Goal: Information Seeking & Learning: Learn about a topic

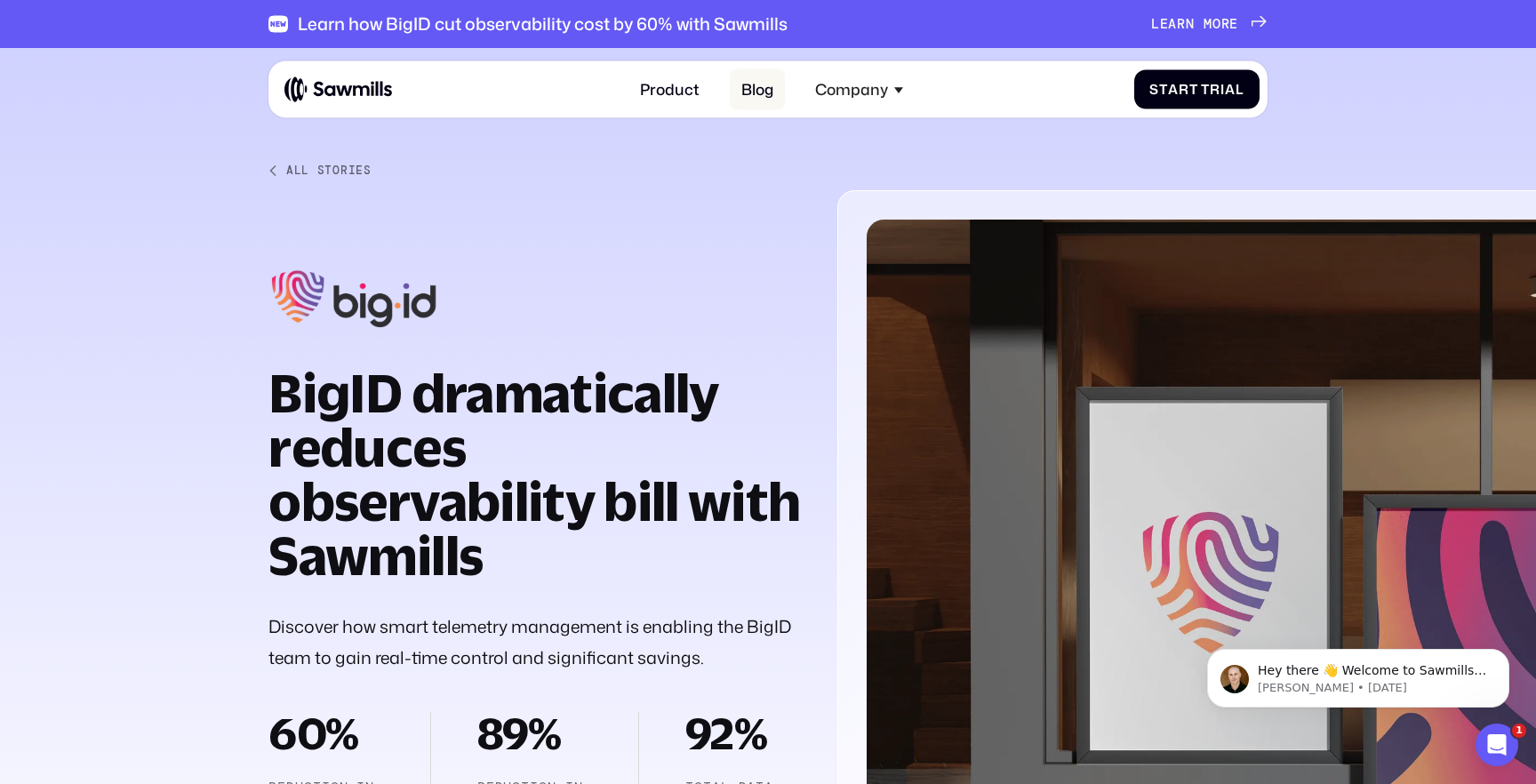
click at [764, 92] on link "Blog" at bounding box center [757, 89] width 55 height 42
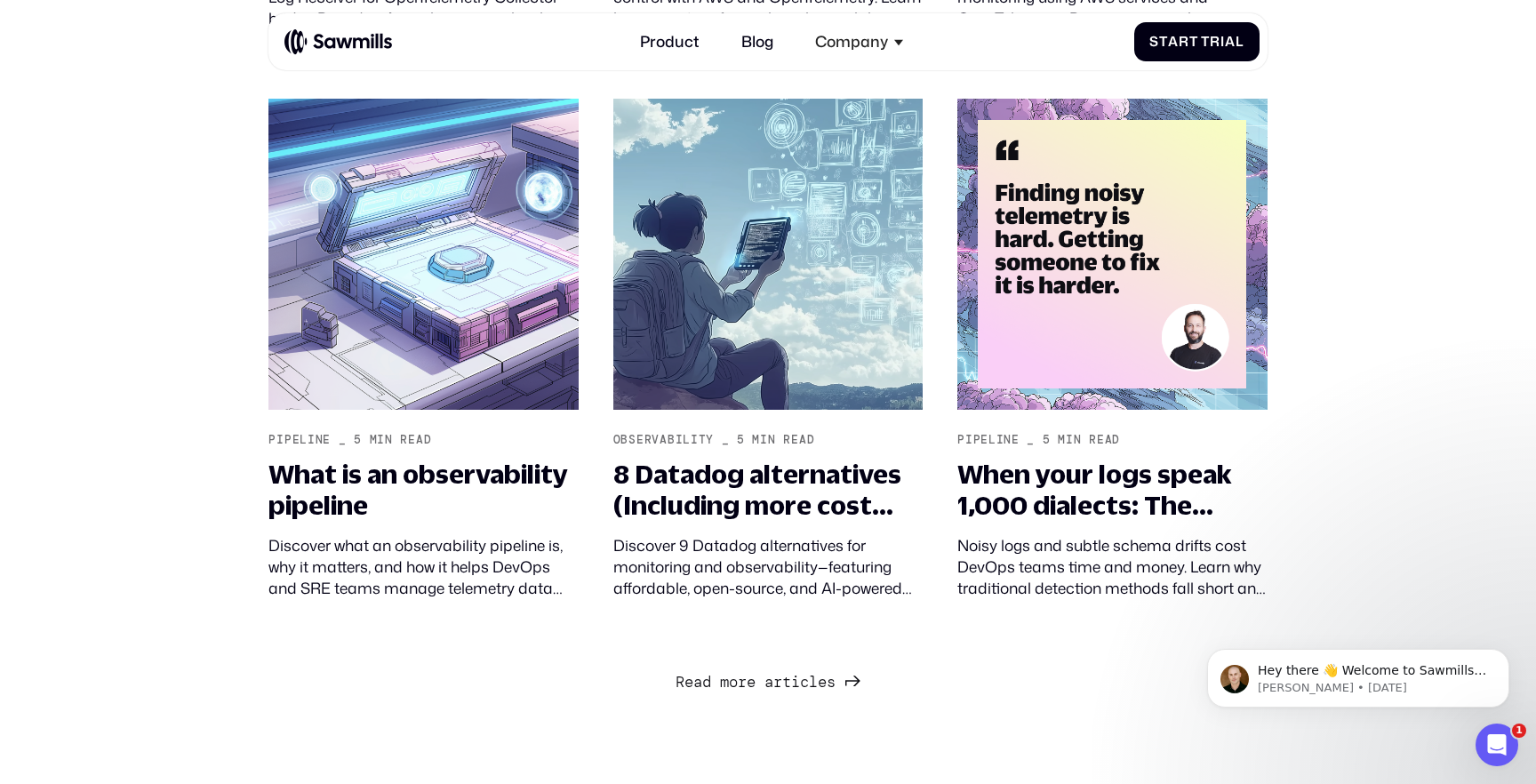
scroll to position [1487, 0]
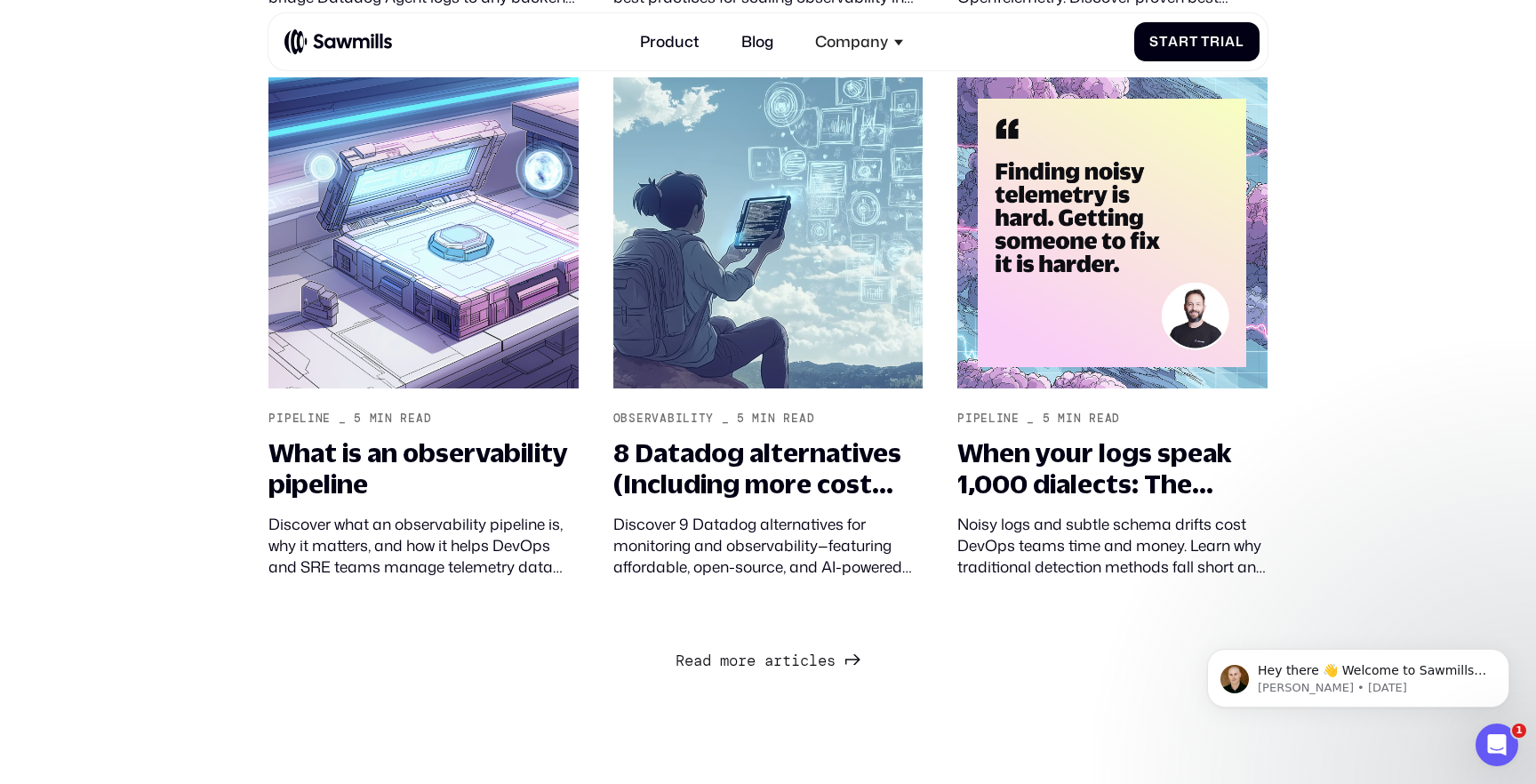
click at [772, 651] on span "a" at bounding box center [768, 642] width 9 height 19
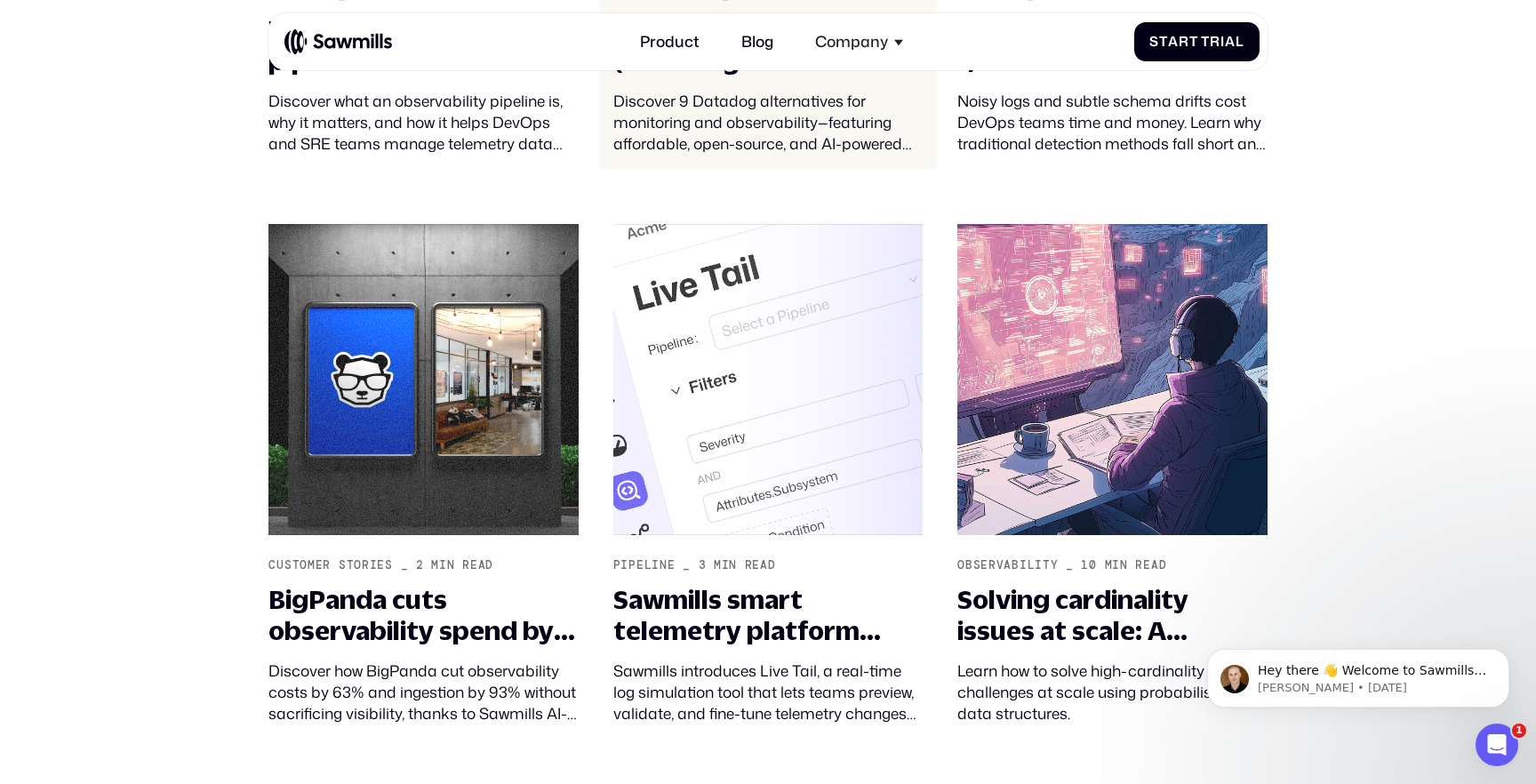
scroll to position [1921, 0]
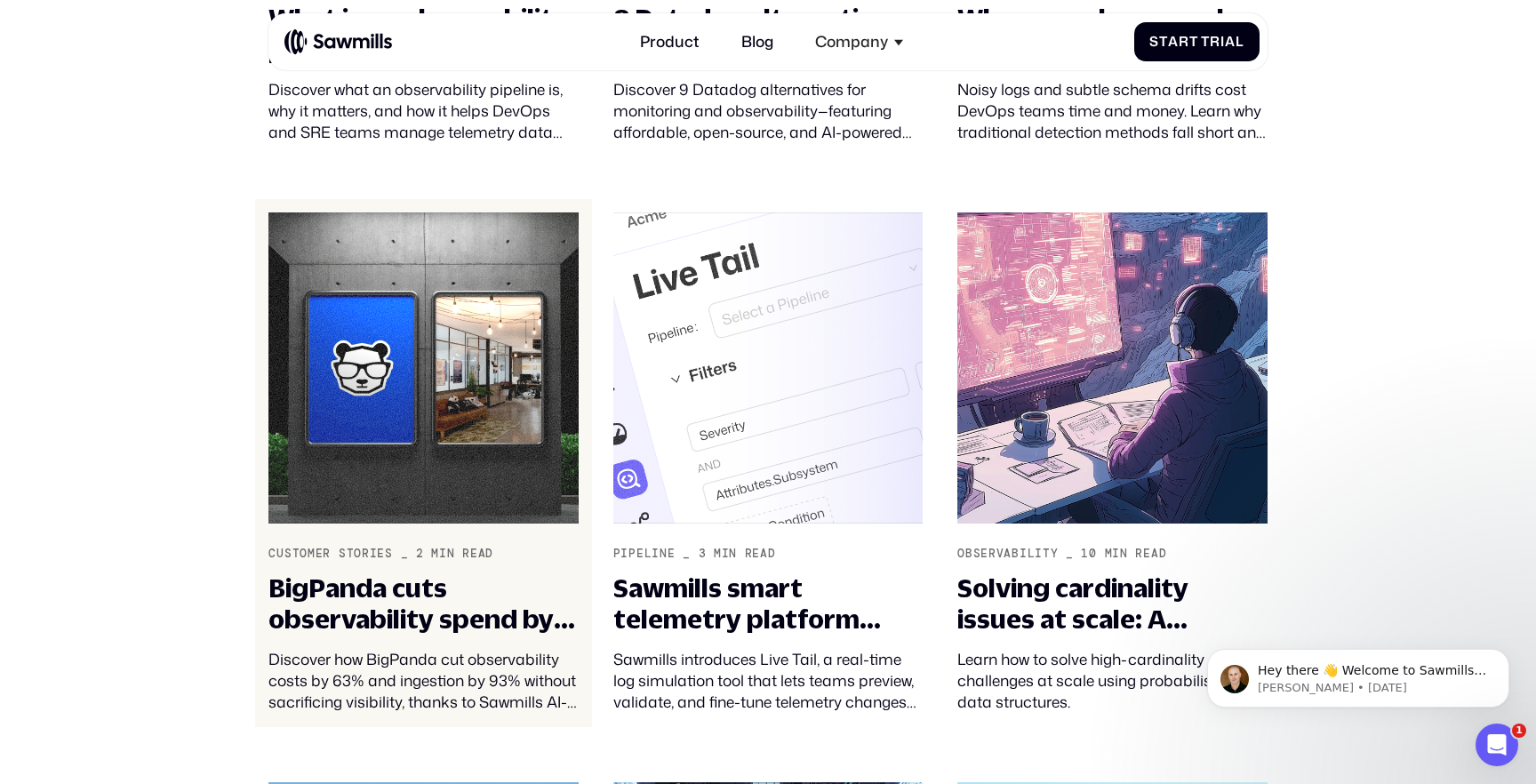
click at [415, 380] on img at bounding box center [422, 368] width 309 height 311
